Goal: Task Accomplishment & Management: Manage account settings

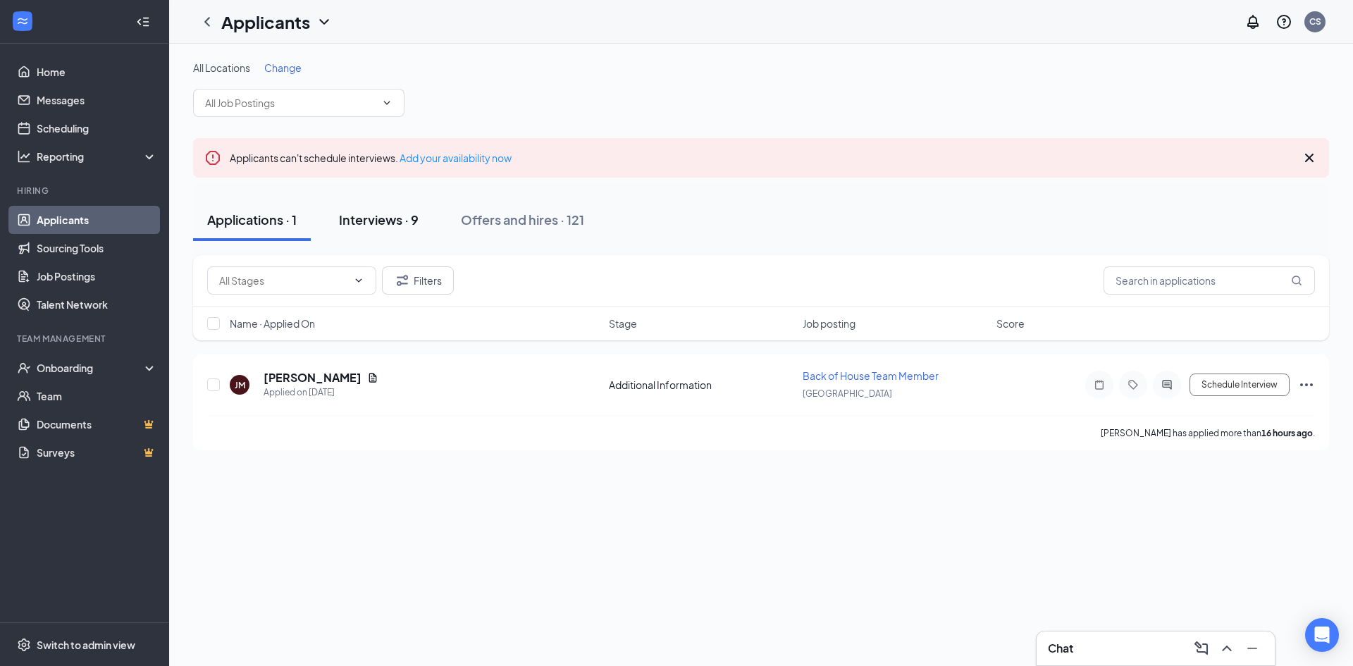
click at [383, 212] on div "Interviews · 9" at bounding box center [379, 220] width 80 height 18
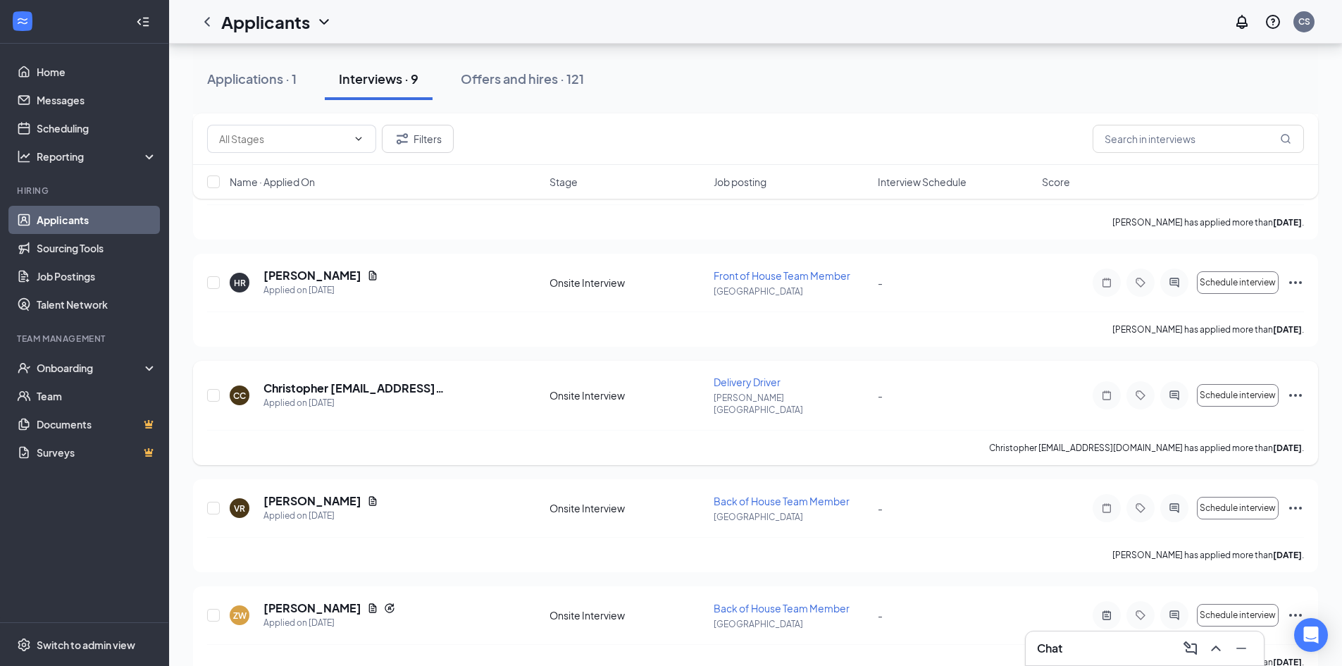
scroll to position [423, 0]
click at [1302, 386] on icon "Ellipses" at bounding box center [1295, 394] width 17 height 17
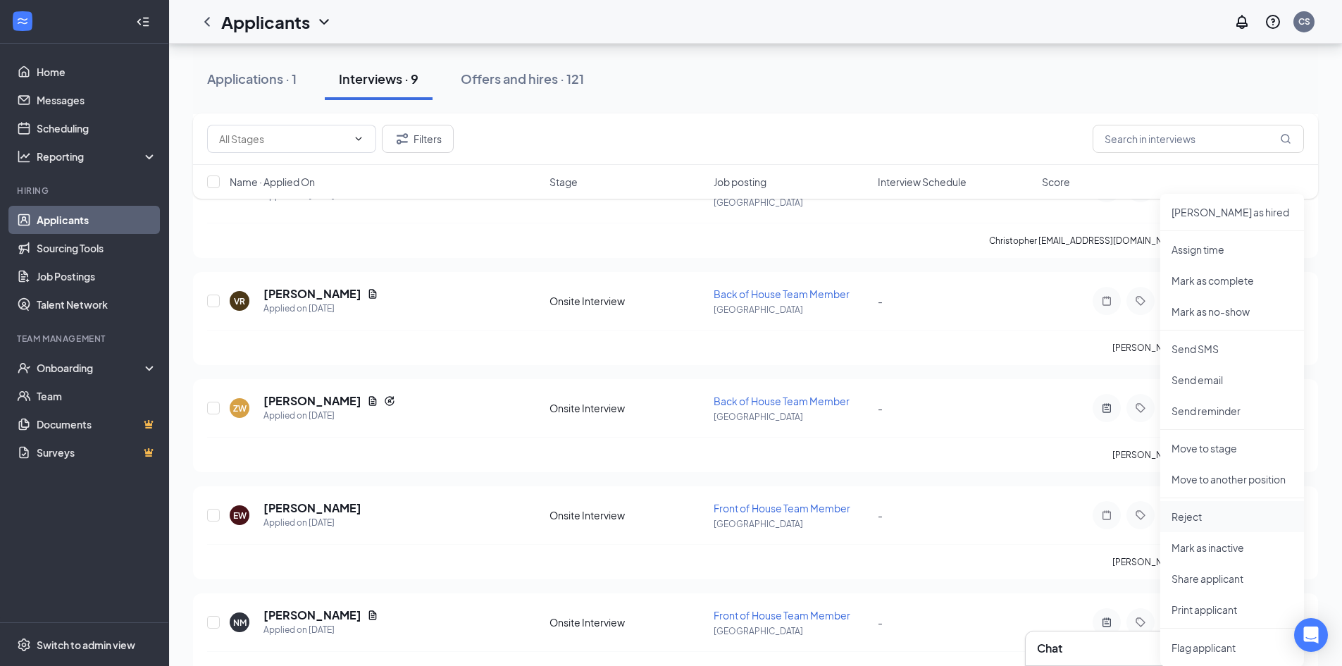
scroll to position [634, 0]
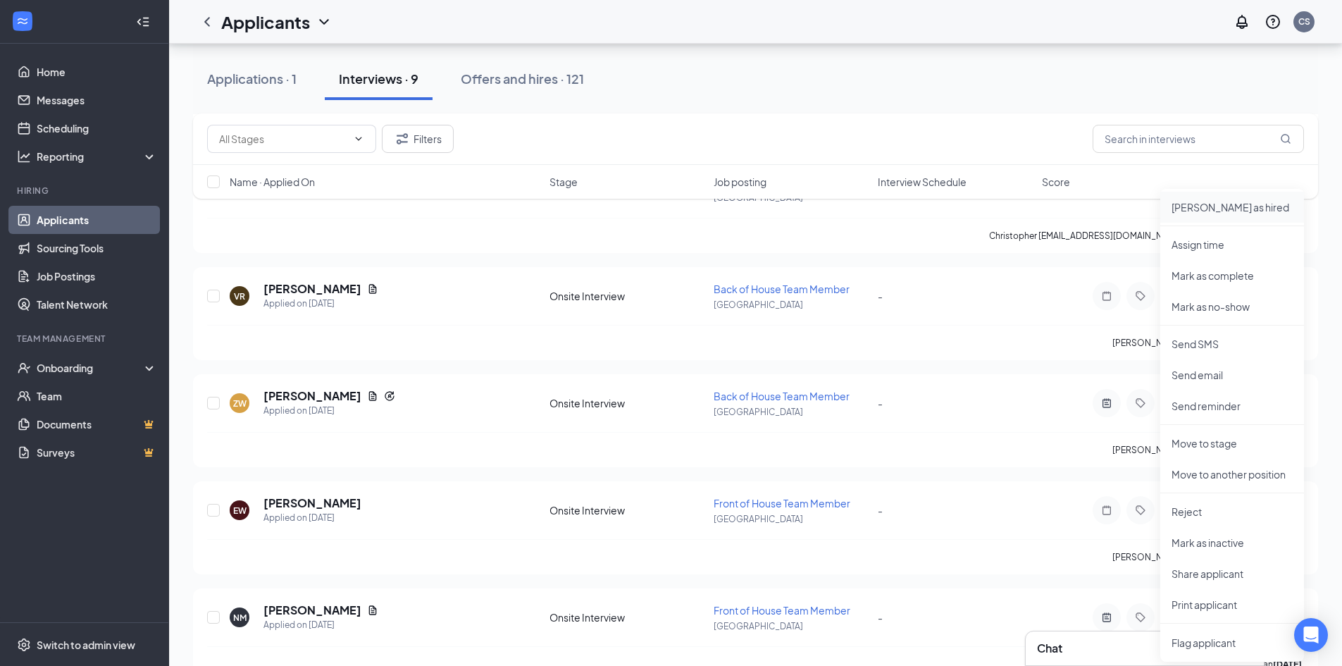
click at [1220, 214] on p "[PERSON_NAME] as hired" at bounding box center [1232, 207] width 121 height 14
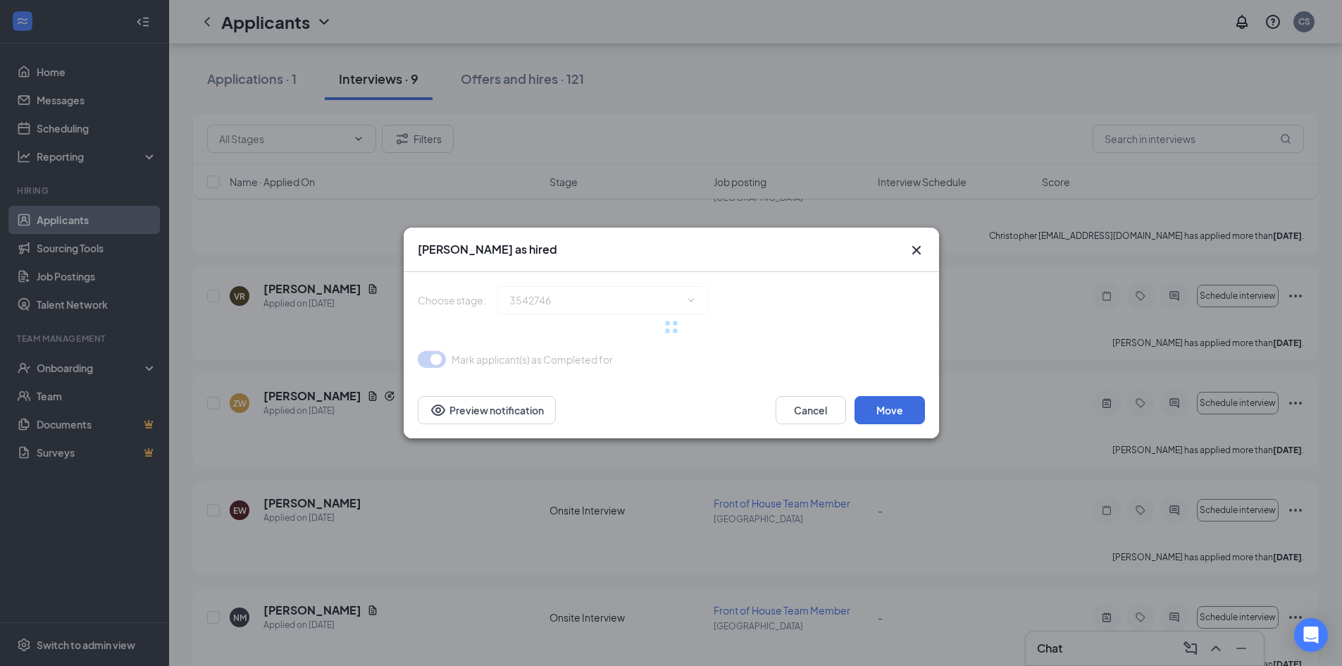
type input "Hiring Complete (final stage)"
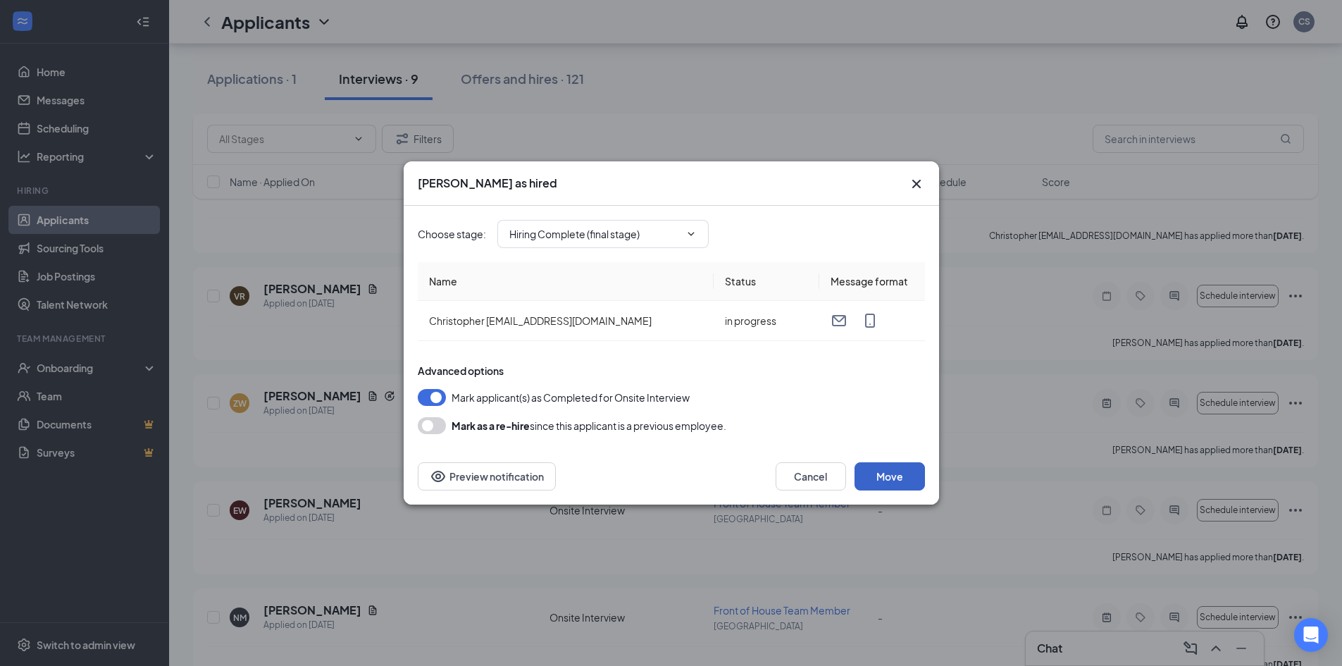
click at [880, 478] on button "Move" at bounding box center [890, 476] width 70 height 28
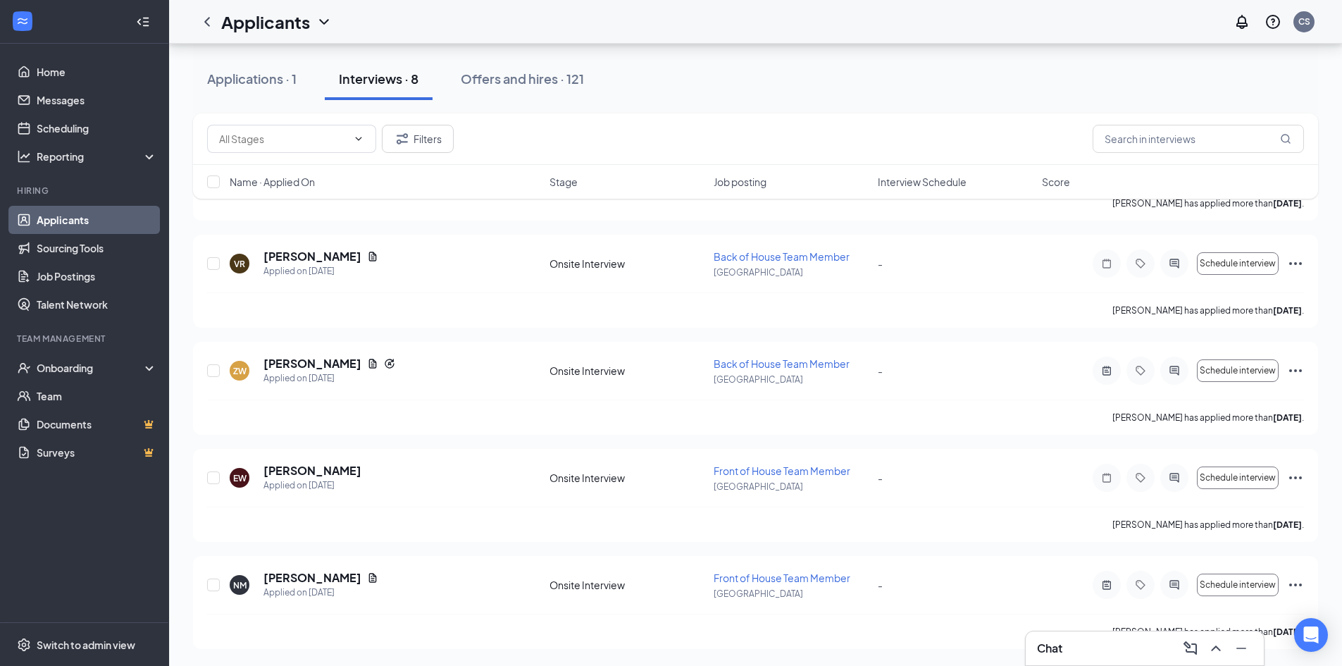
scroll to position [548, 0]
click at [80, 362] on div "Onboarding" at bounding box center [91, 368] width 109 height 14
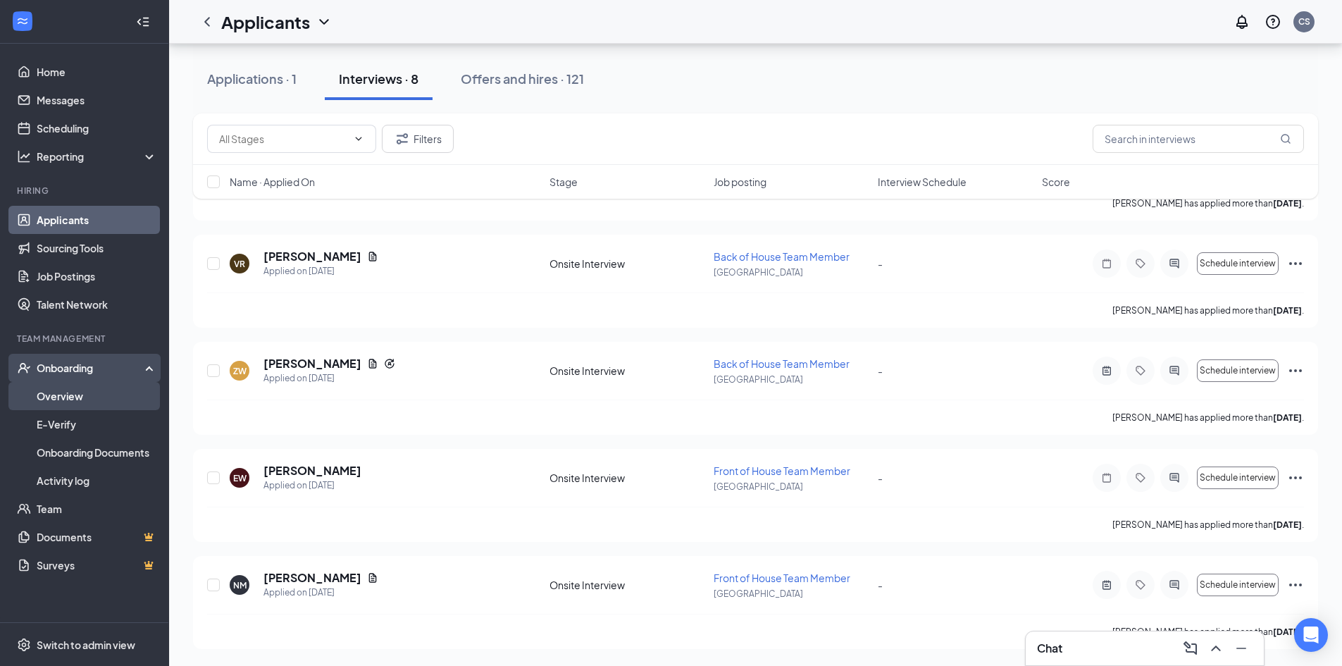
click at [75, 390] on link "Overview" at bounding box center [97, 396] width 120 height 28
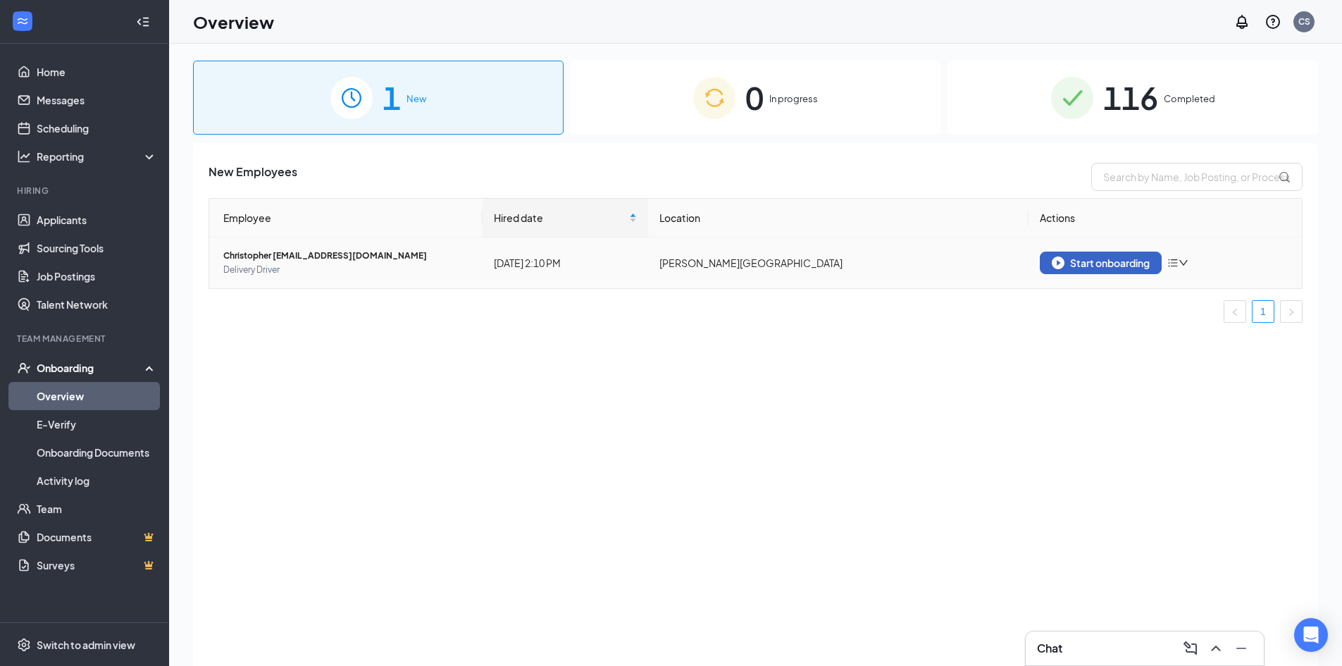
click at [1106, 267] on div "Start onboarding" at bounding box center [1101, 262] width 98 height 13
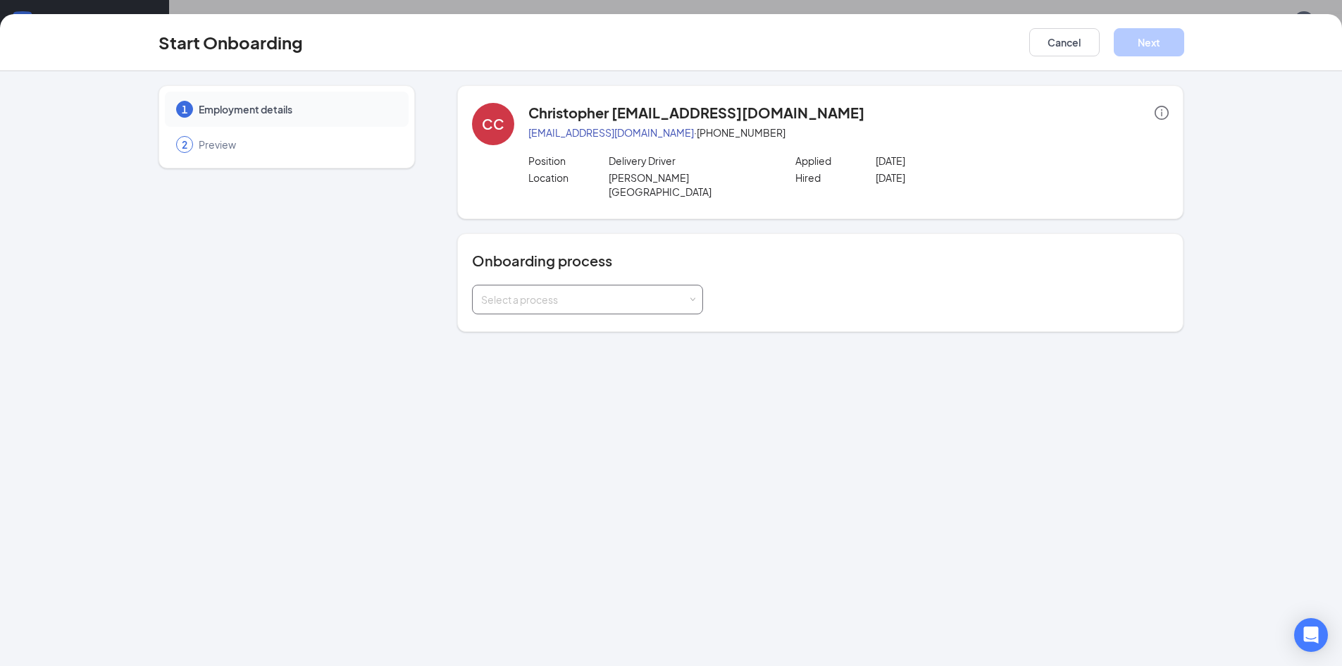
click at [613, 292] on div "Select a process" at bounding box center [584, 299] width 206 height 14
click at [534, 316] on span "Team Member" at bounding box center [511, 315] width 67 height 13
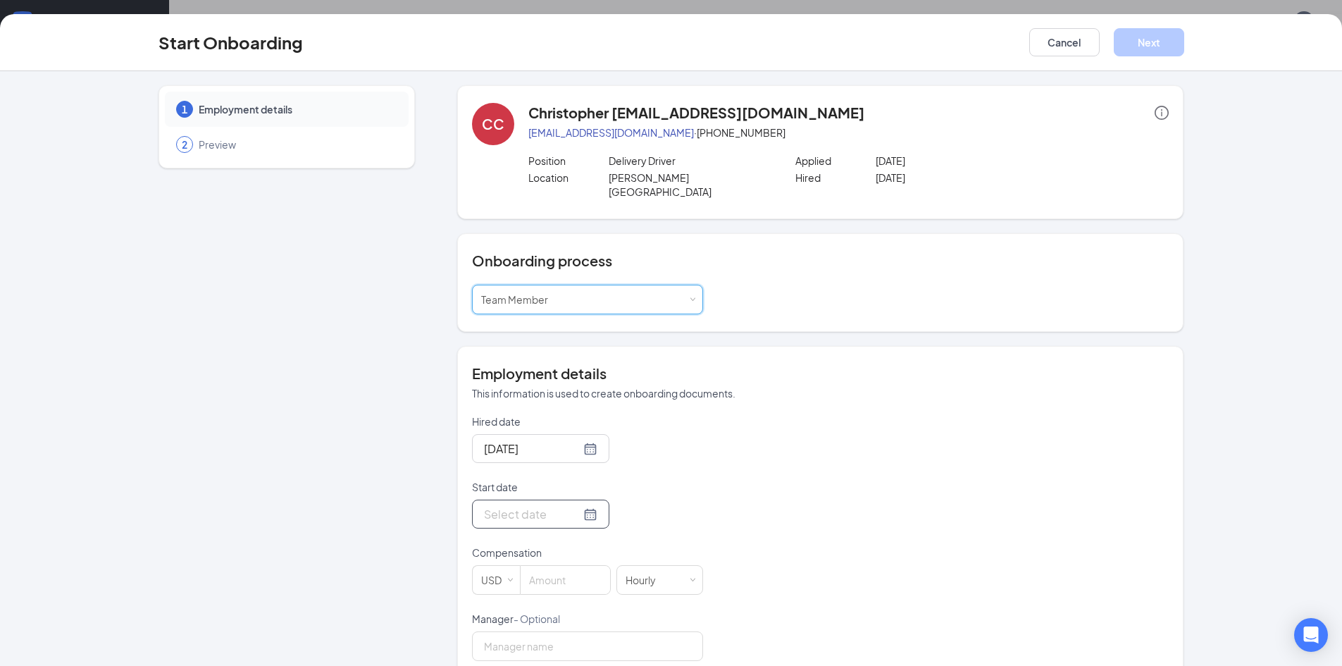
click at [574, 505] on div at bounding box center [540, 514] width 113 height 18
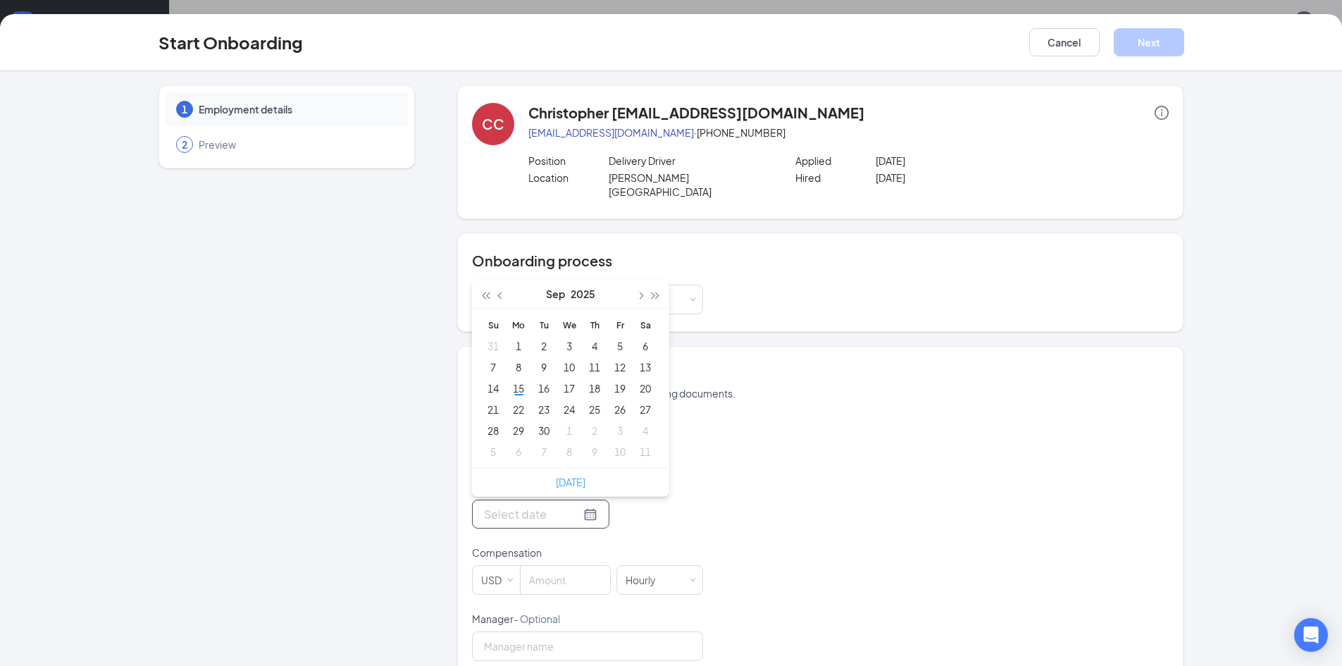
click at [571, 476] on link "[DATE]" at bounding box center [571, 482] width 30 height 13
type input "[DATE]"
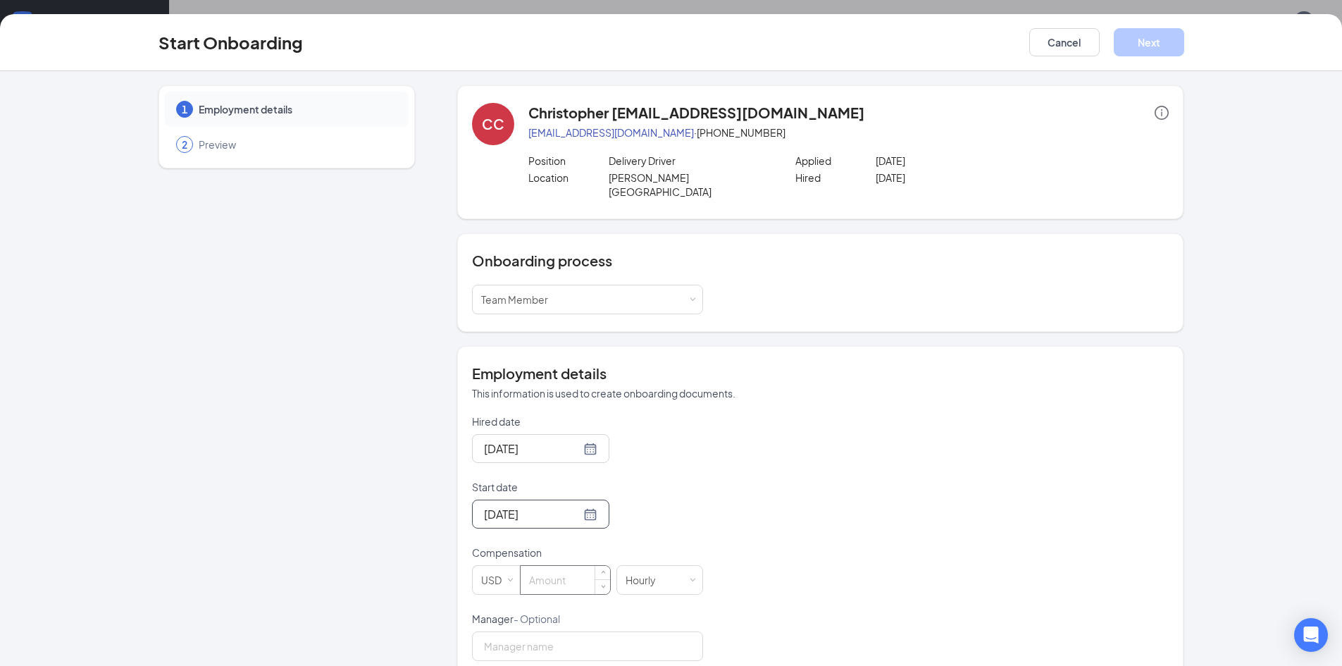
click at [554, 566] on input at bounding box center [565, 580] width 89 height 28
type input "11"
click at [530, 631] on input "Manager - Optional" at bounding box center [587, 646] width 231 height 30
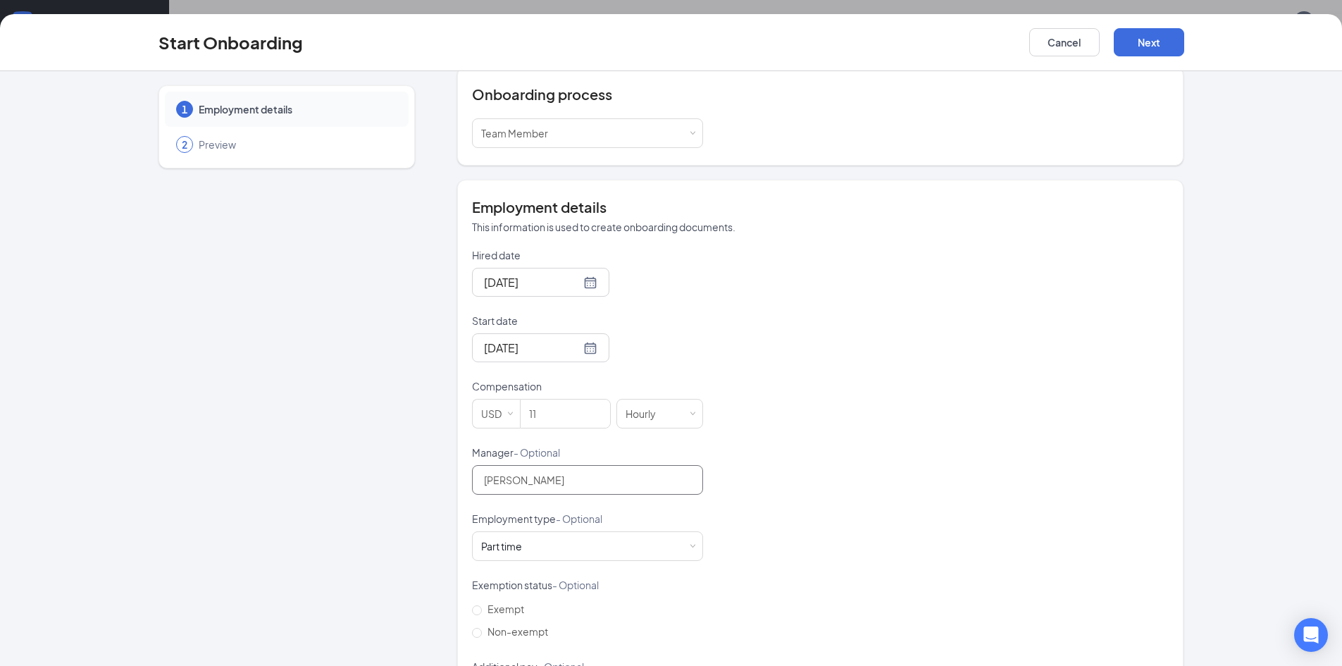
scroll to position [227, 0]
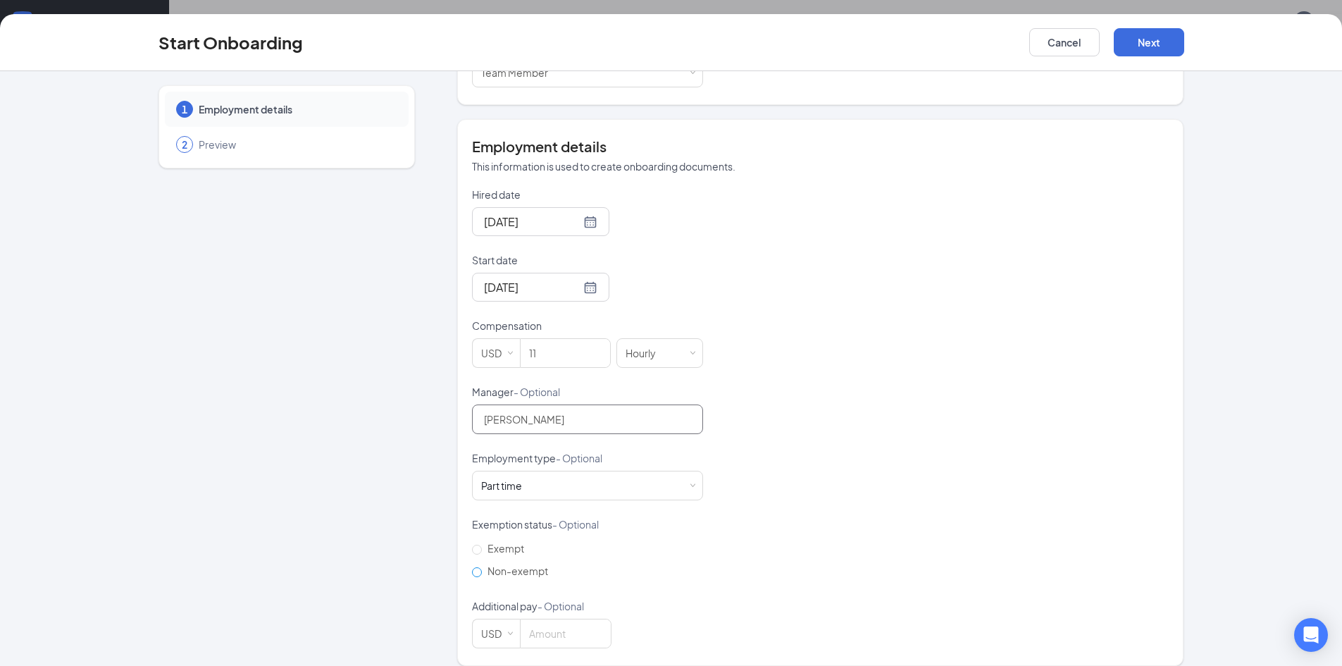
type input "[PERSON_NAME]"
click at [490, 564] on span "Non-exempt" at bounding box center [518, 570] width 72 height 13
click at [482, 567] on input "Non-exempt" at bounding box center [477, 572] width 10 height 10
radio input "true"
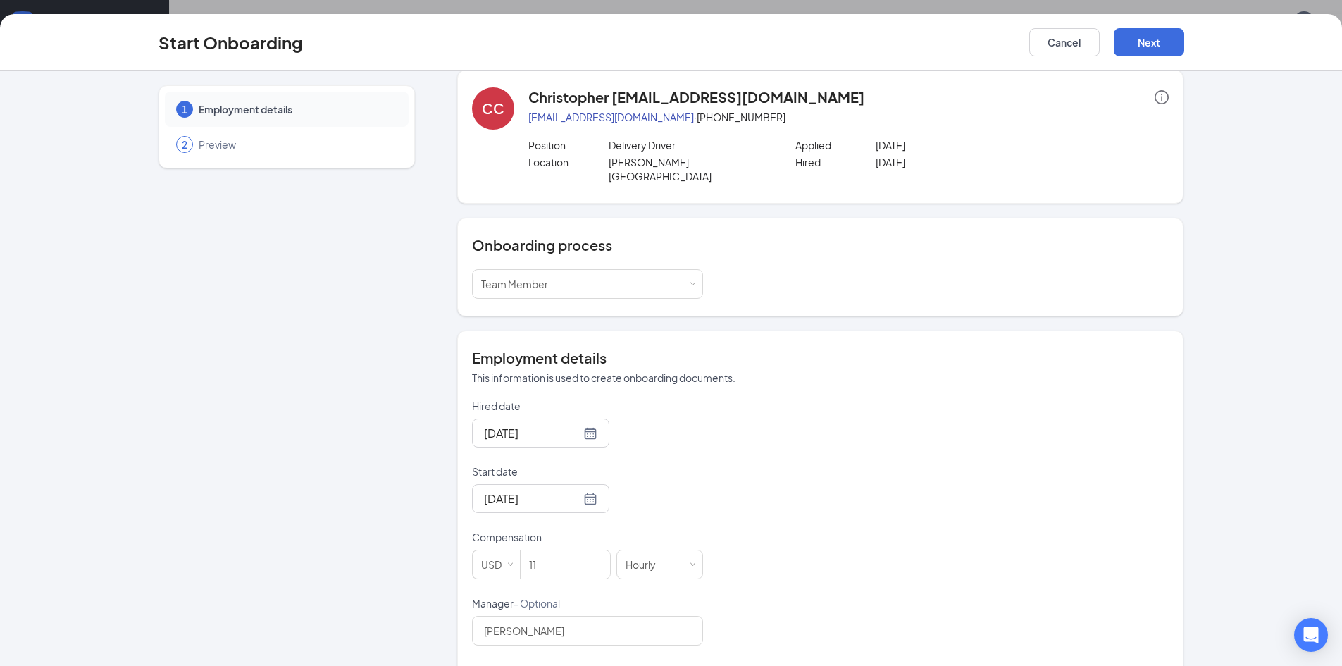
scroll to position [0, 0]
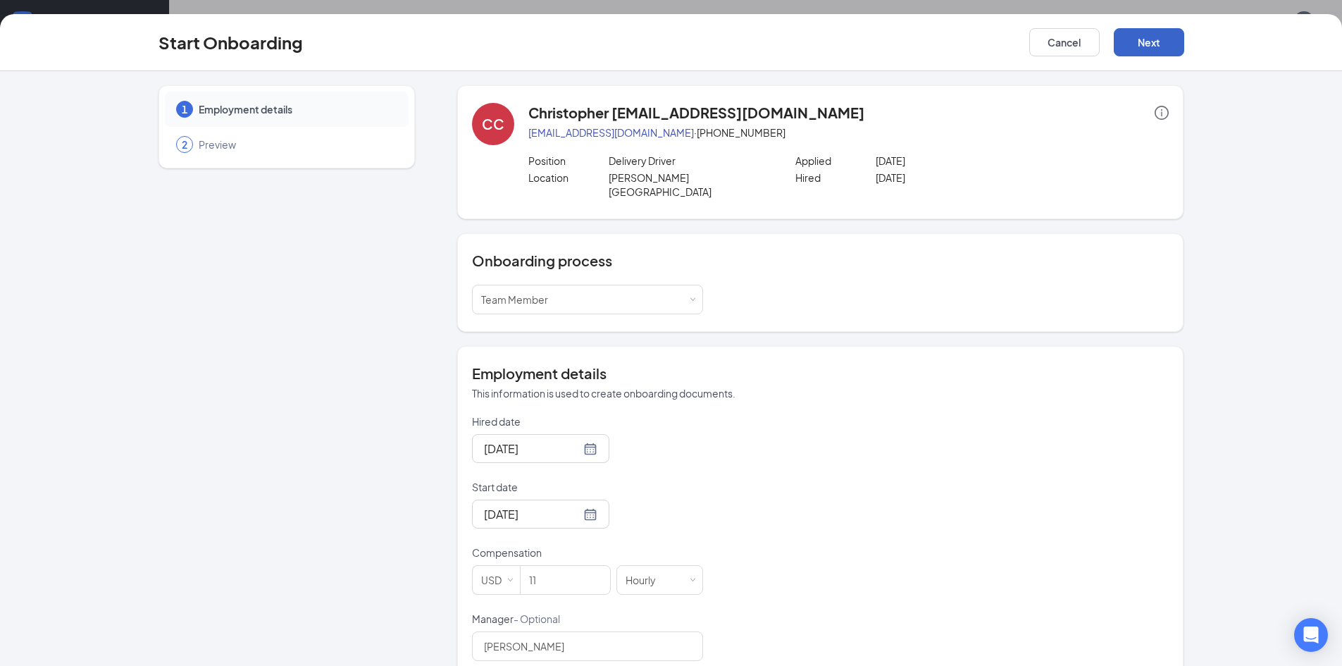
click at [1143, 42] on button "Next" at bounding box center [1149, 42] width 70 height 28
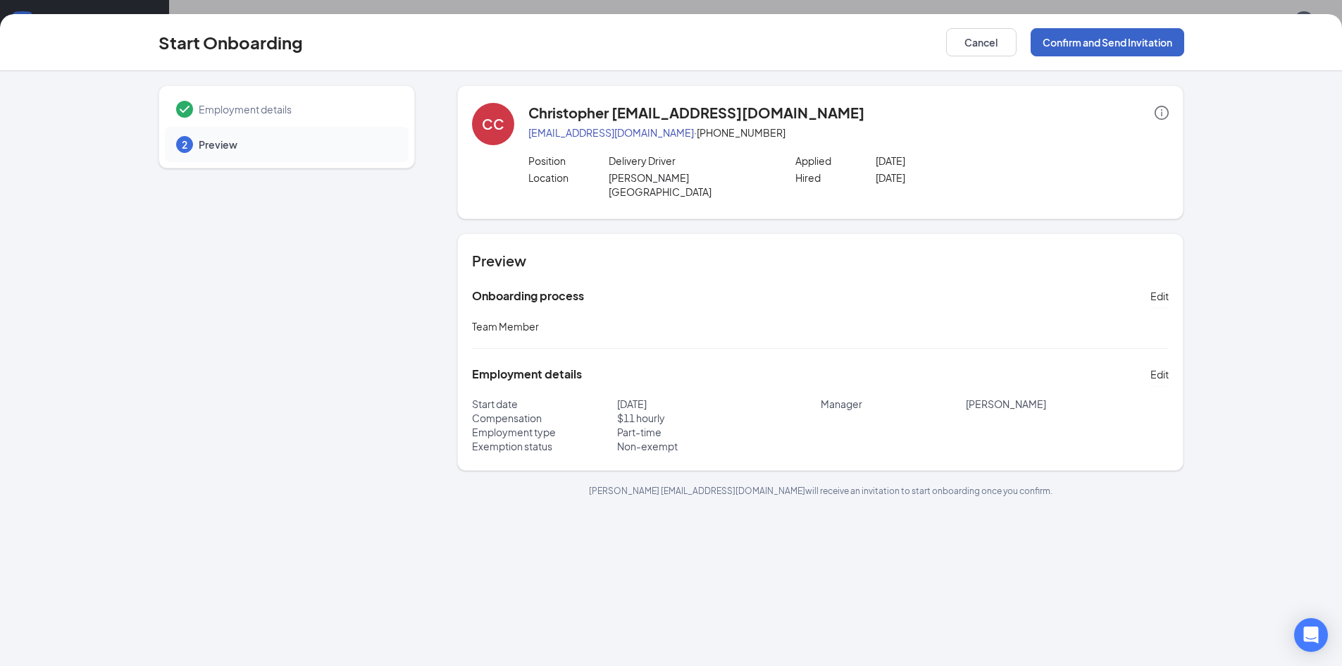
click at [1125, 44] on button "Confirm and Send Invitation" at bounding box center [1108, 42] width 154 height 28
